Goal: Find specific page/section: Find specific page/section

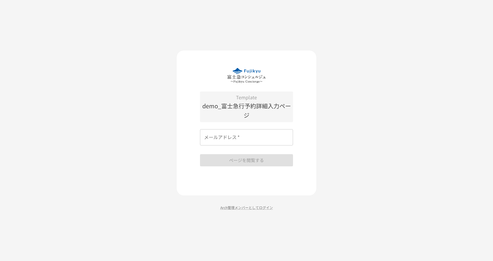
click at [264, 136] on input "メールアドレス   *" at bounding box center [246, 137] width 93 height 16
type input "*"
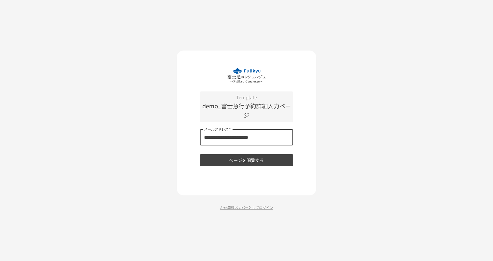
type input "**********"
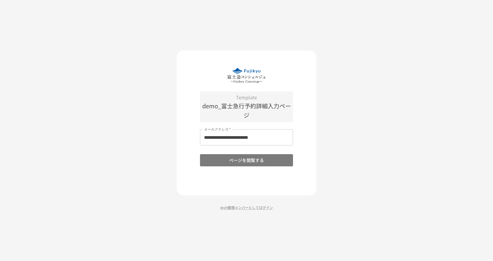
click at [249, 161] on button "ページを閲覧する" at bounding box center [246, 160] width 93 height 12
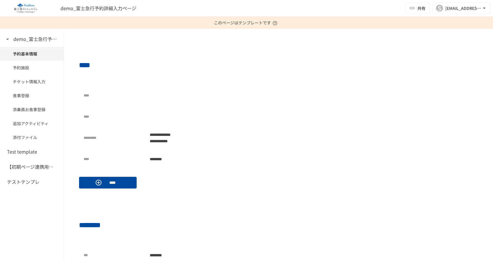
scroll to position [167, 0]
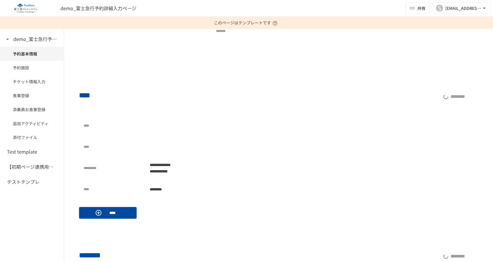
click at [27, 9] on img at bounding box center [25, 7] width 37 height 9
click at [28, 8] on img at bounding box center [25, 7] width 37 height 9
click at [108, 9] on span "demo_富士急行予約詳細入力ページ" at bounding box center [98, 8] width 76 height 7
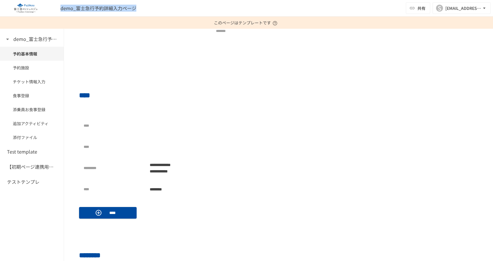
click at [108, 9] on span "demo_富士急行予約詳細入力ページ" at bounding box center [98, 8] width 76 height 7
click at [30, 40] on h6 "demo_富士急行予約詳細入力ページ" at bounding box center [36, 39] width 47 height 8
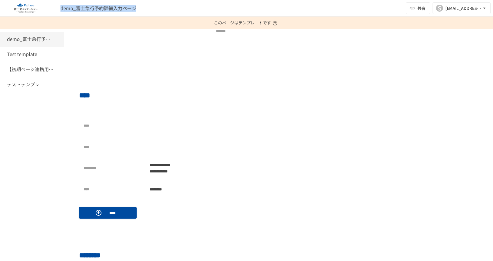
click at [31, 39] on h6 "demo_富士急行予約詳細入力ページ" at bounding box center [30, 39] width 47 height 8
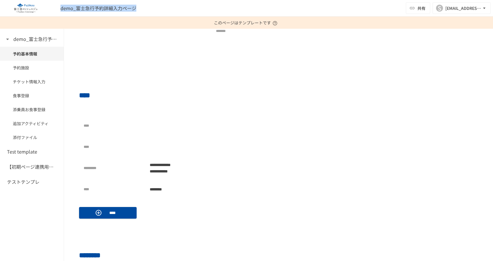
click at [25, 9] on img at bounding box center [25, 7] width 37 height 9
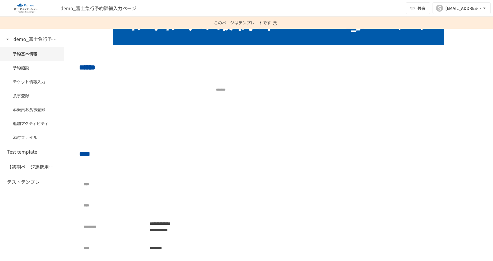
scroll to position [39, 0]
